Goal: Information Seeking & Learning: Learn about a topic

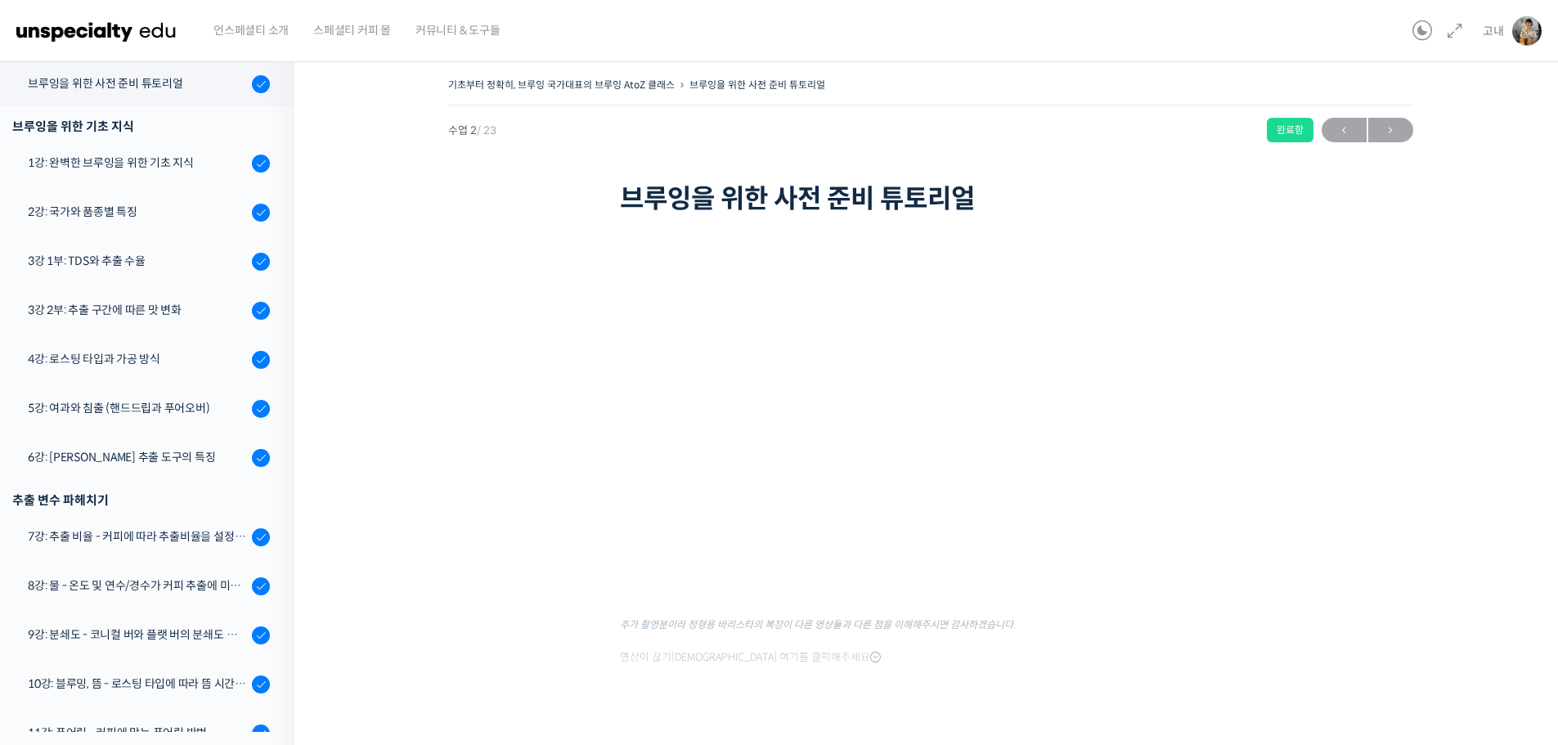
scroll to position [33, 0]
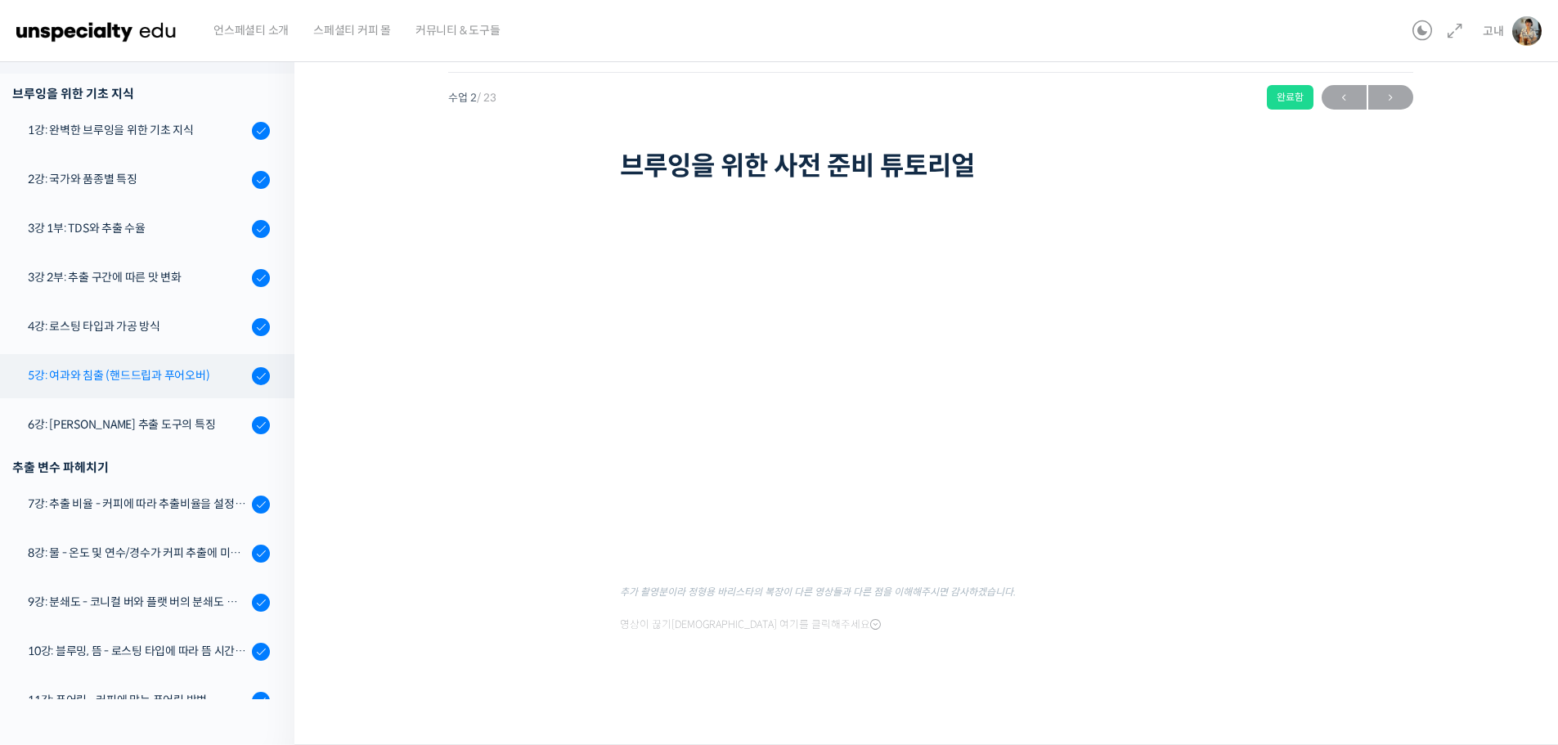
click at [158, 380] on div "5강: 여과와 침출 (핸드드립과 푸어오버)" at bounding box center [137, 375] width 219 height 18
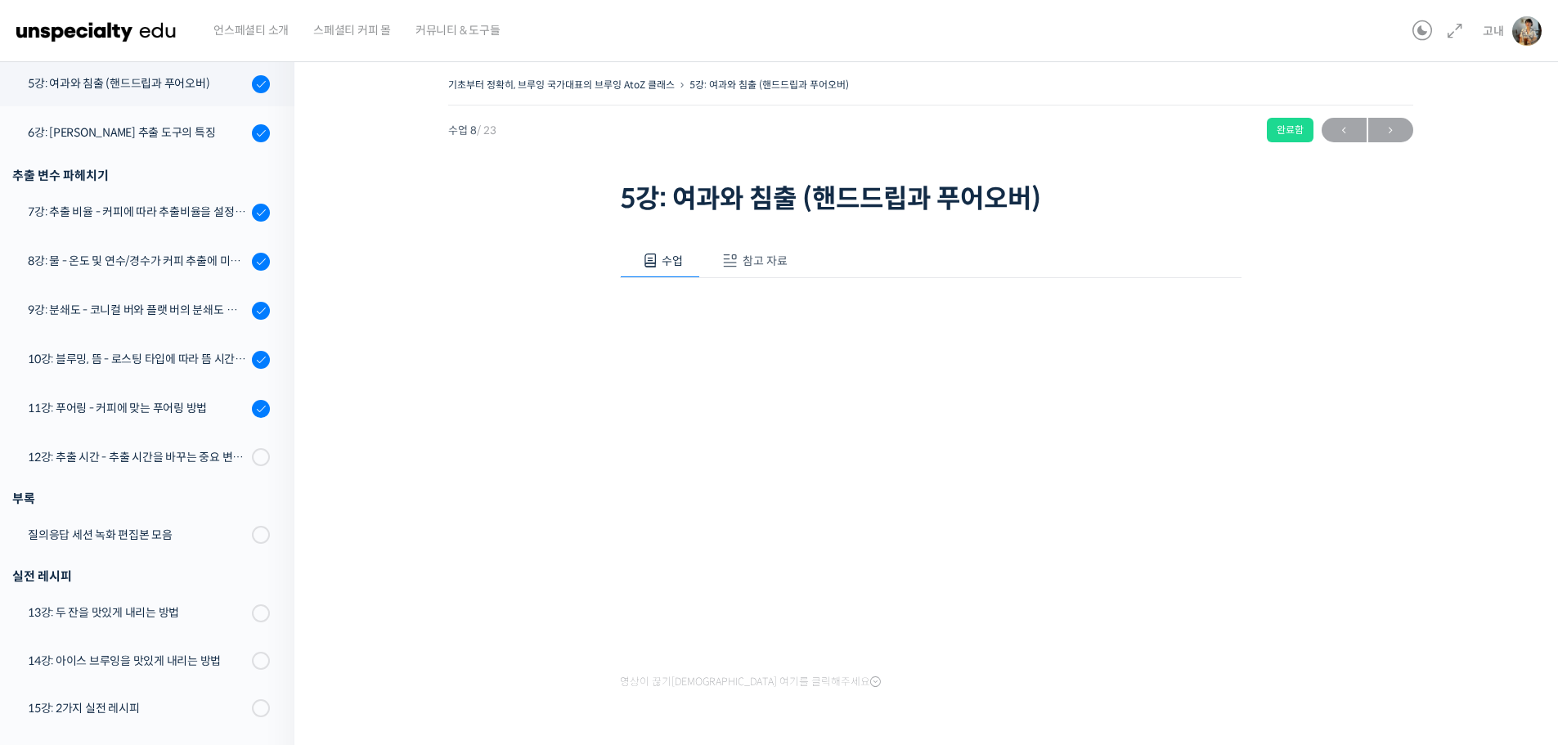
click at [564, 291] on div "기초부터 정확히, 브루잉 국가대표의 브루잉 AtoZ 클래스 5강: 여과와 침출 (핸드드립과 푸어오버) 완료함 수업 8 / 23 완료함 ← 이전…" at bounding box center [930, 421] width 1108 height 695
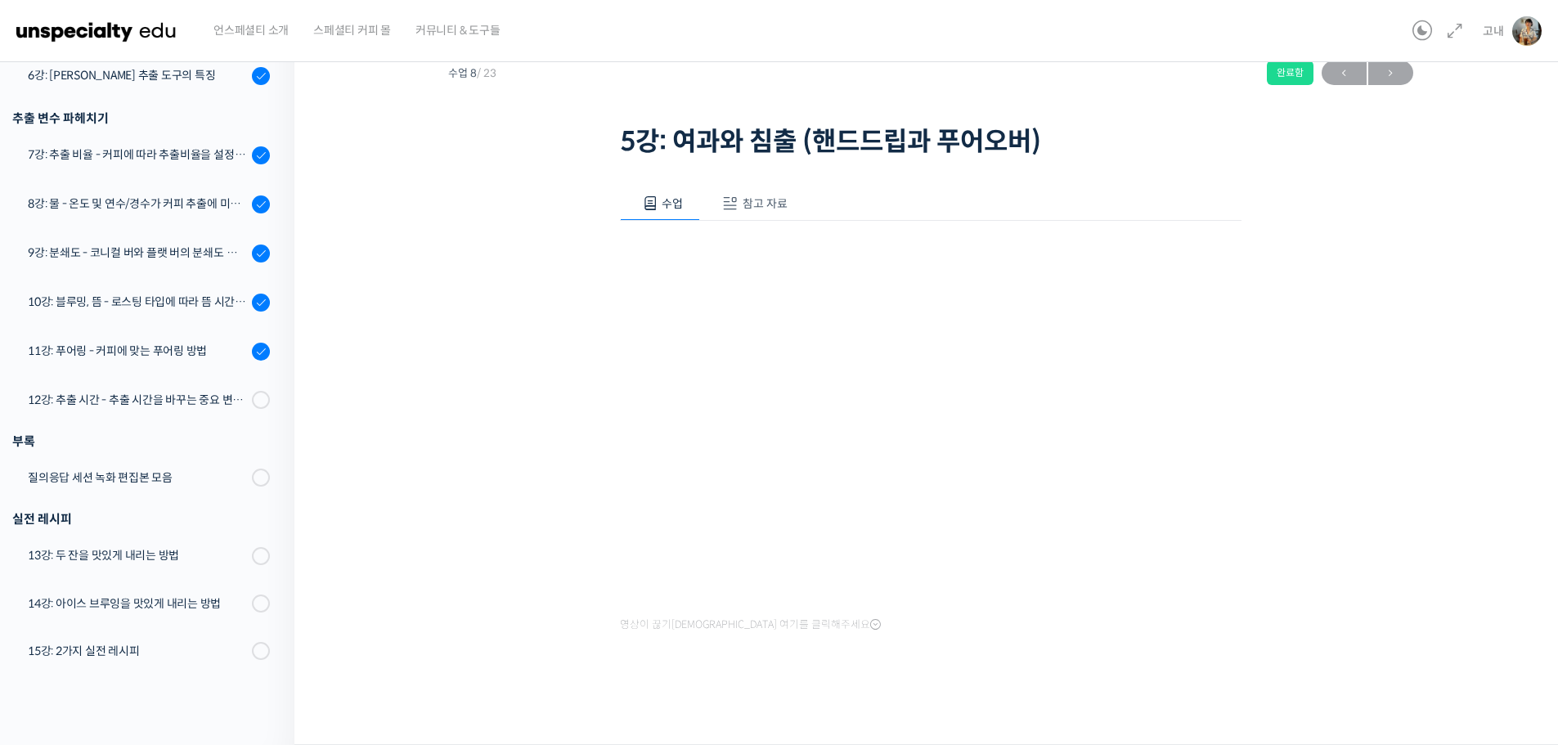
click at [750, 199] on span "참고 자료" at bounding box center [765, 203] width 45 height 15
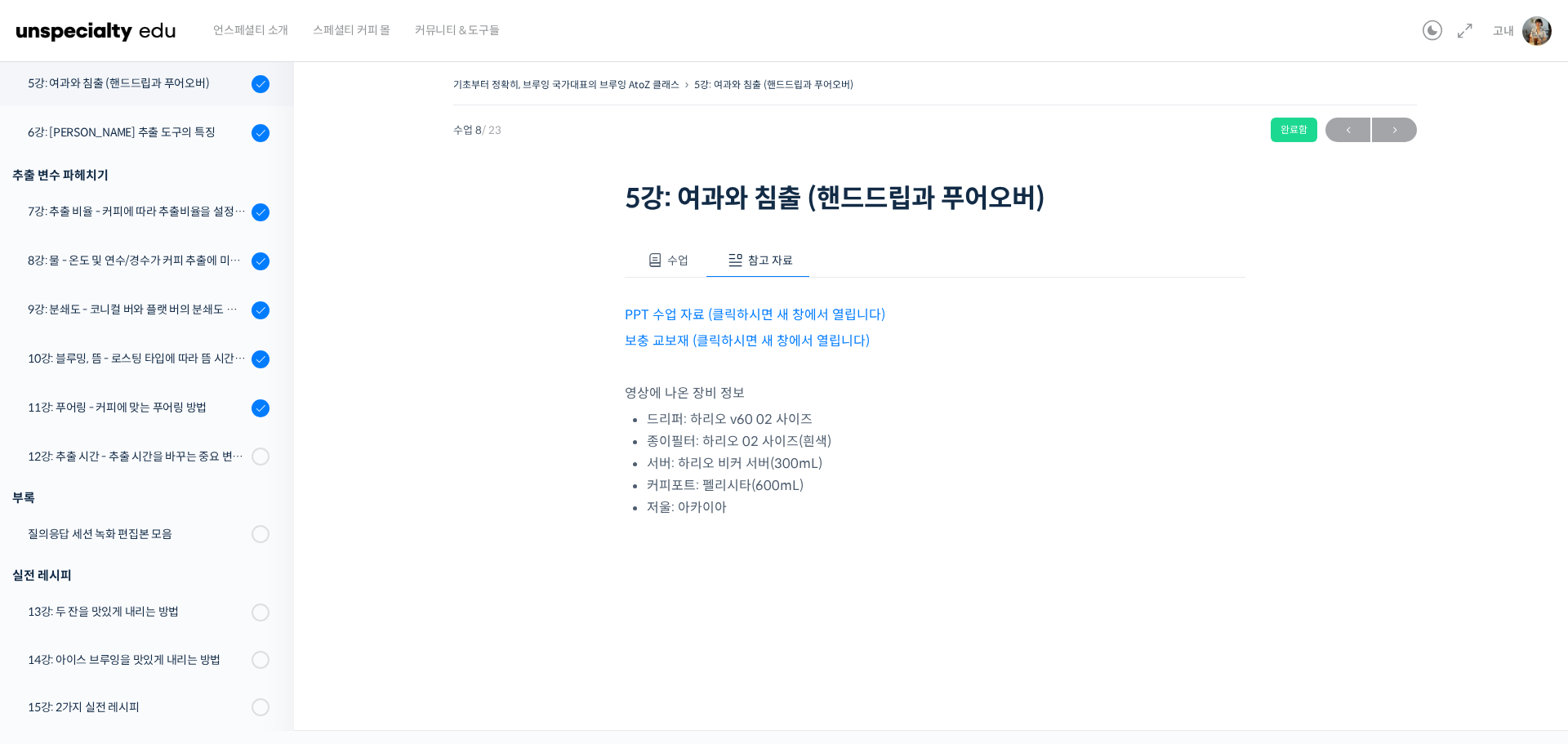
drag, startPoint x: 666, startPoint y: 256, endPoint x: 1443, endPoint y: 505, distance: 815.9
click at [669, 258] on button "수업" at bounding box center [665, 261] width 81 height 34
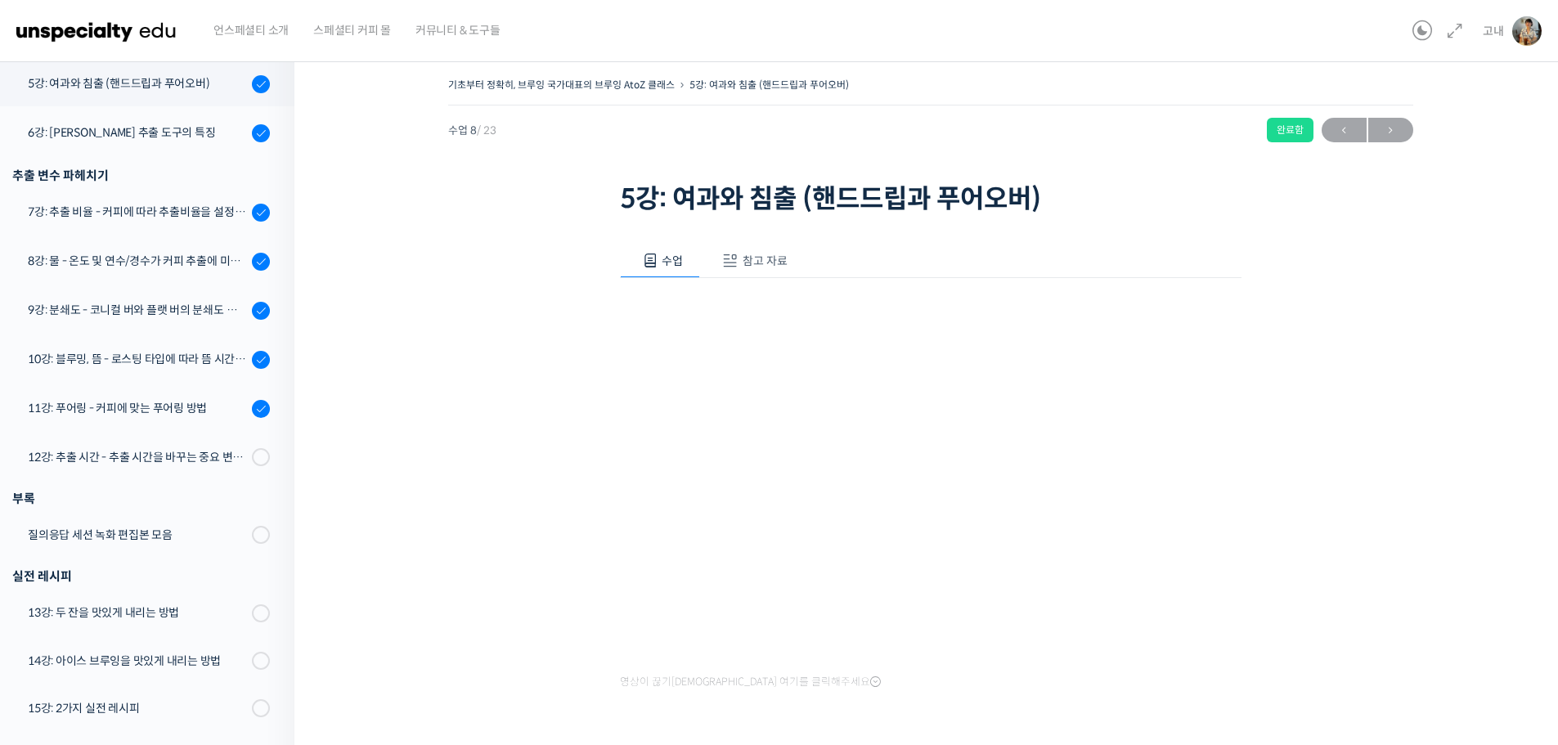
click at [799, 227] on div "수업 참고 자료 영상이 끊기신다면 여기를 클릭해주세요 PPT 수업 자료 (클릭하시면 새 창에서 열립니다) 보충 교보재 (클릭하시면 새 창에서 …" at bounding box center [931, 494] width 622 height 550
